Goal: Book appointment/travel/reservation

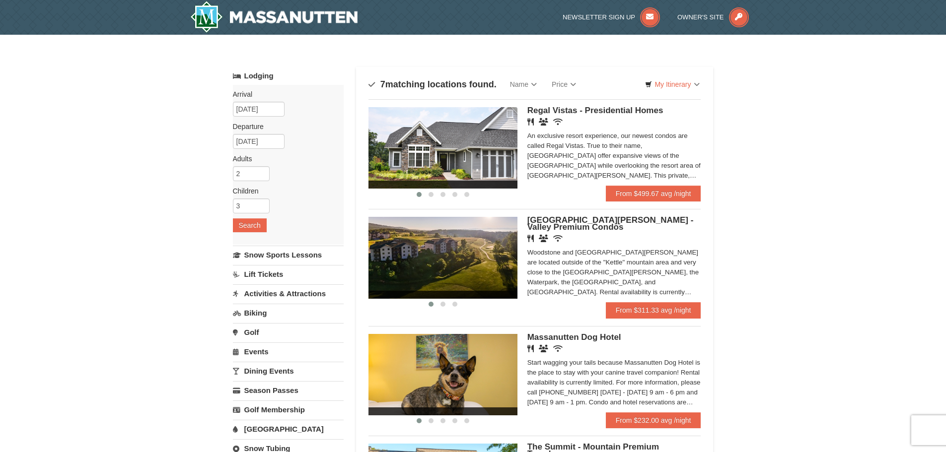
scroll to position [50, 0]
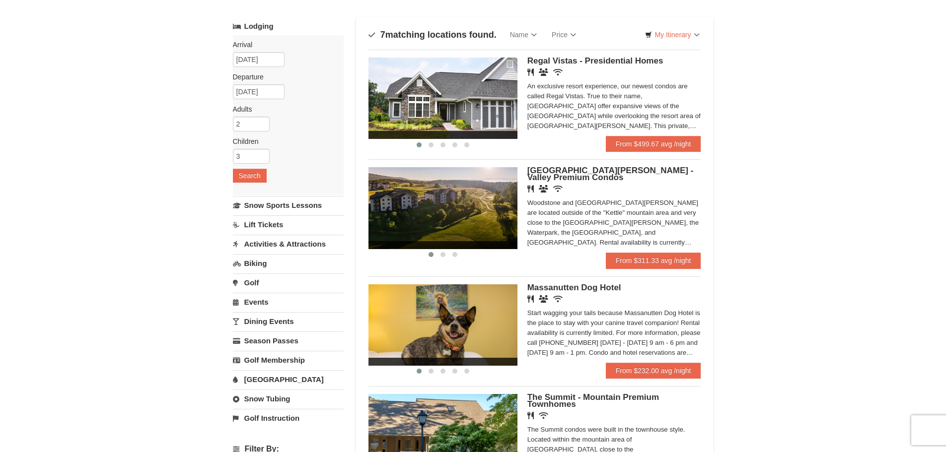
click at [260, 378] on link "[GEOGRAPHIC_DATA]" at bounding box center [288, 379] width 111 height 18
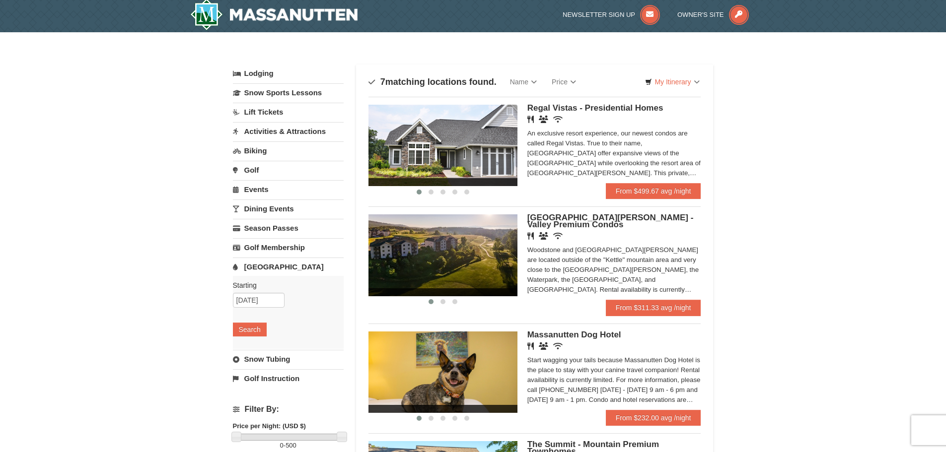
scroll to position [0, 0]
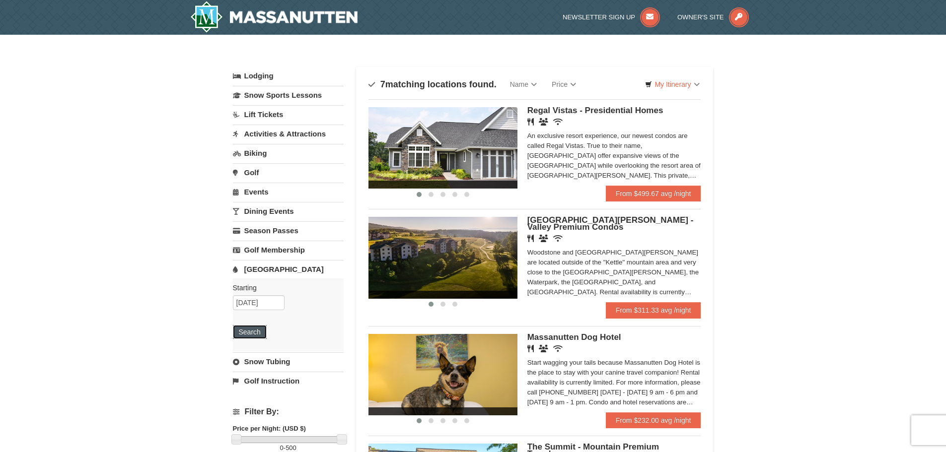
click at [248, 329] on button "Search" at bounding box center [250, 332] width 34 height 14
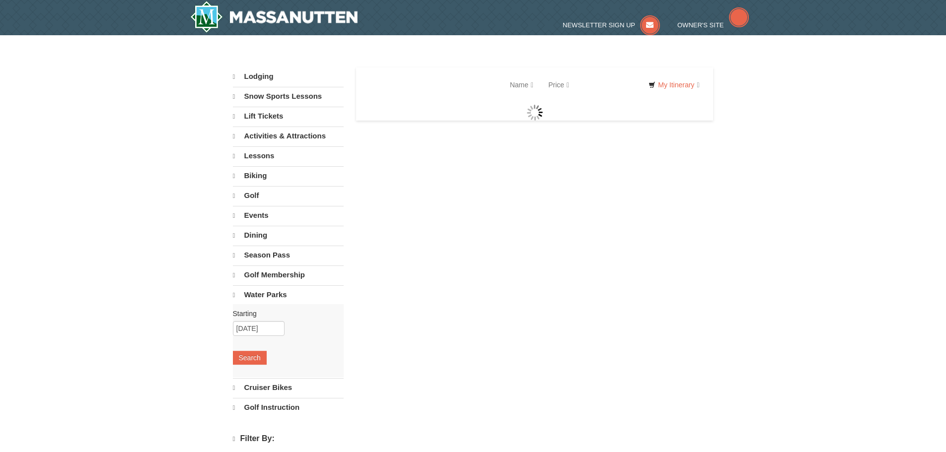
select select "10"
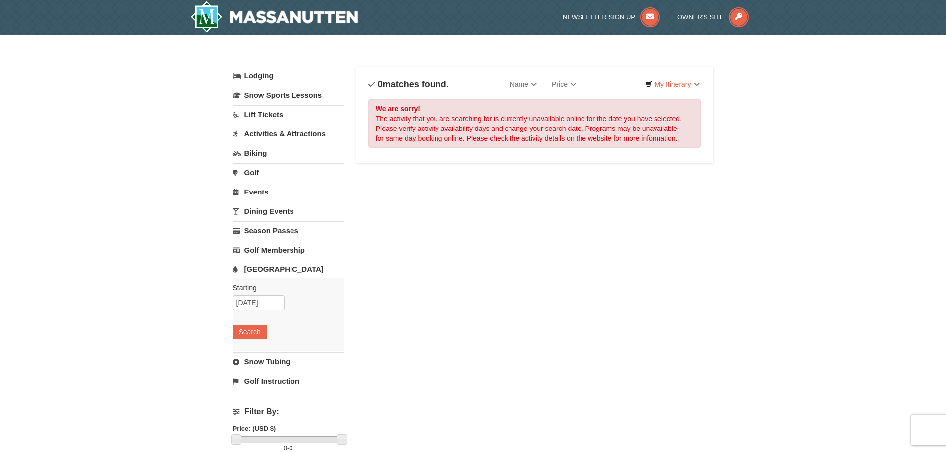
click at [258, 75] on link "Lodging" at bounding box center [288, 76] width 111 height 18
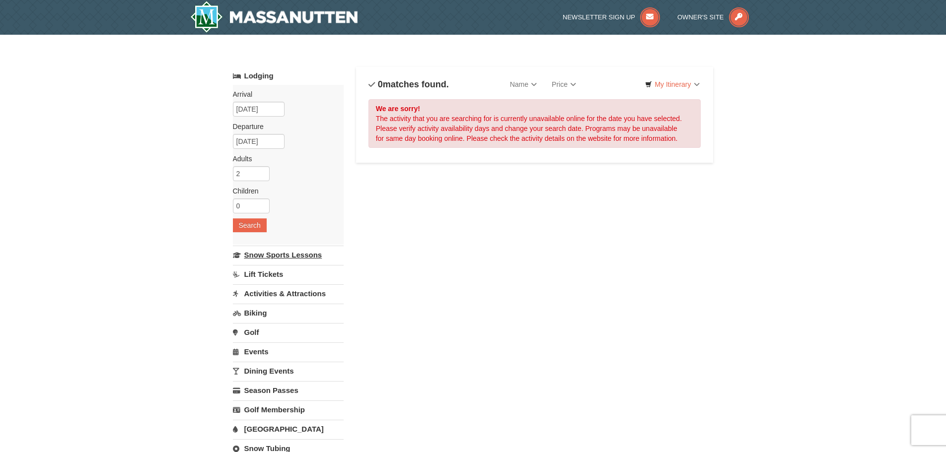
click at [265, 256] on link "Snow Sports Lessons" at bounding box center [288, 255] width 111 height 18
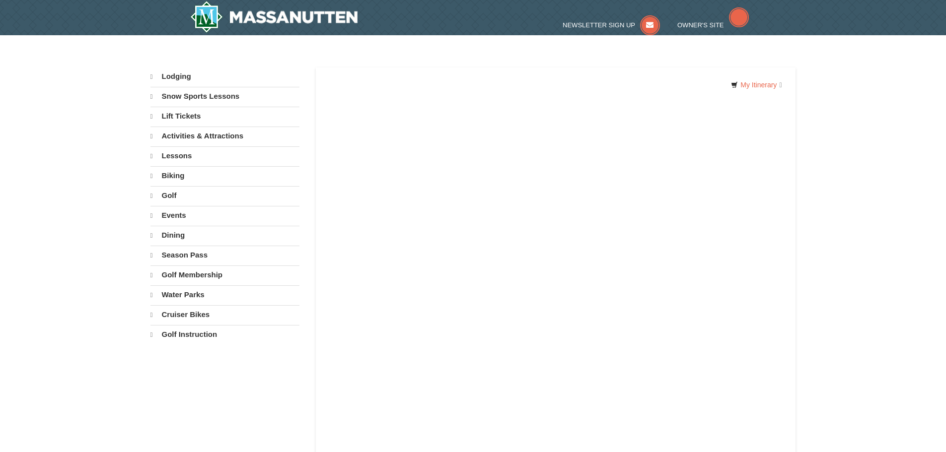
select select "10"
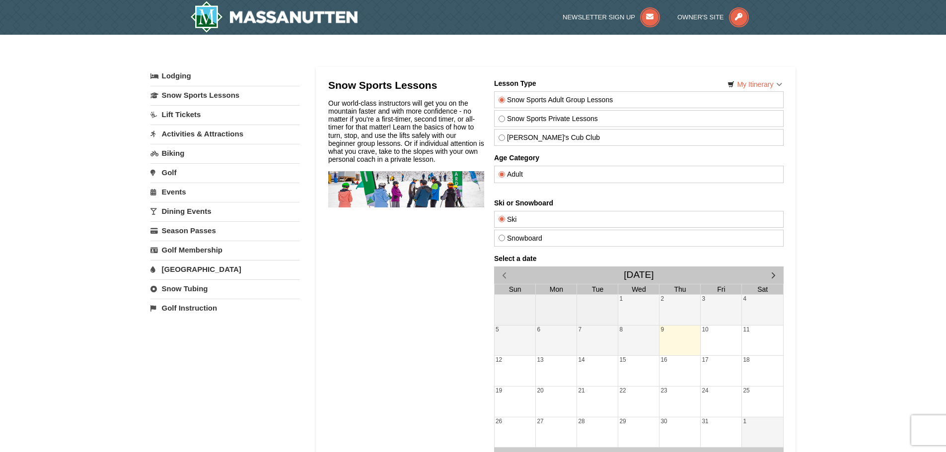
click at [182, 116] on link "Lift Tickets" at bounding box center [224, 114] width 149 height 18
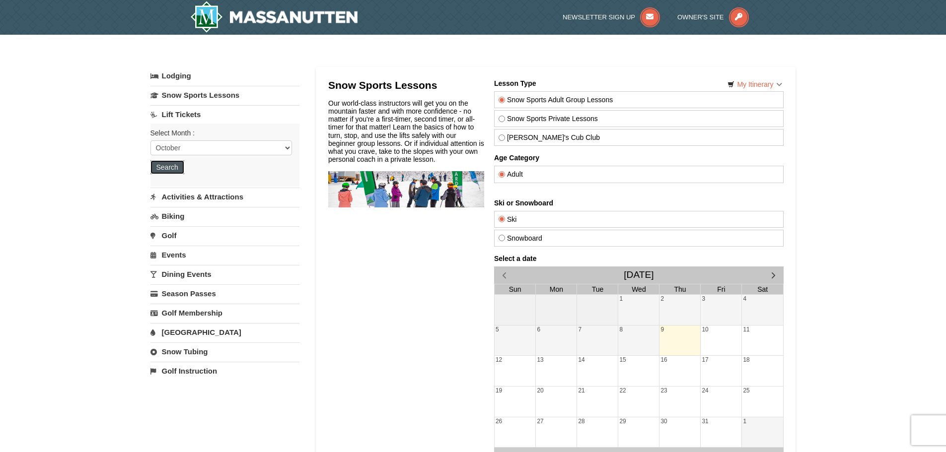
click at [163, 169] on button "Search" at bounding box center [167, 167] width 34 height 14
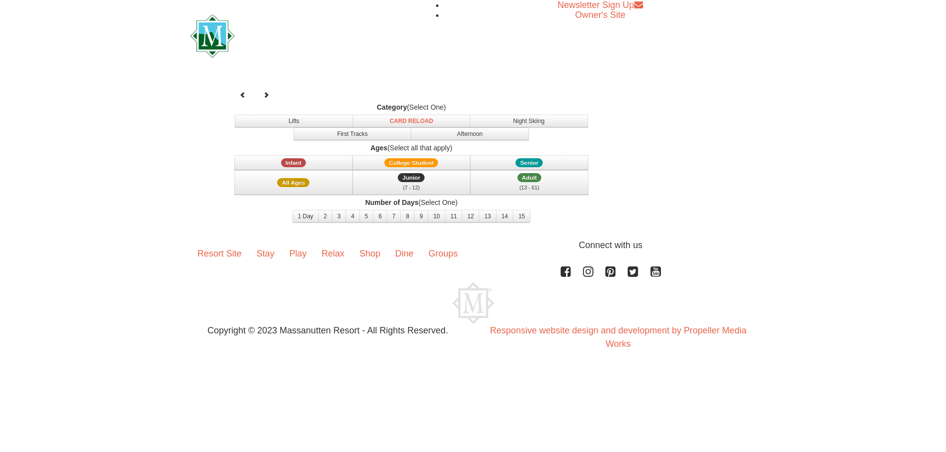
select select "10"
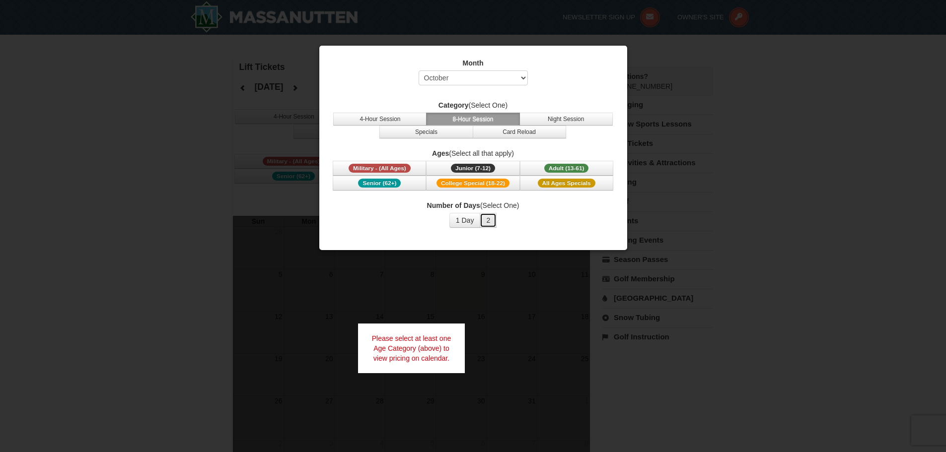
click at [488, 221] on button "2" at bounding box center [488, 220] width 17 height 15
click at [575, 170] on span "Adult (13-61)" at bounding box center [566, 168] width 45 height 9
